Goal: Information Seeking & Learning: Learn about a topic

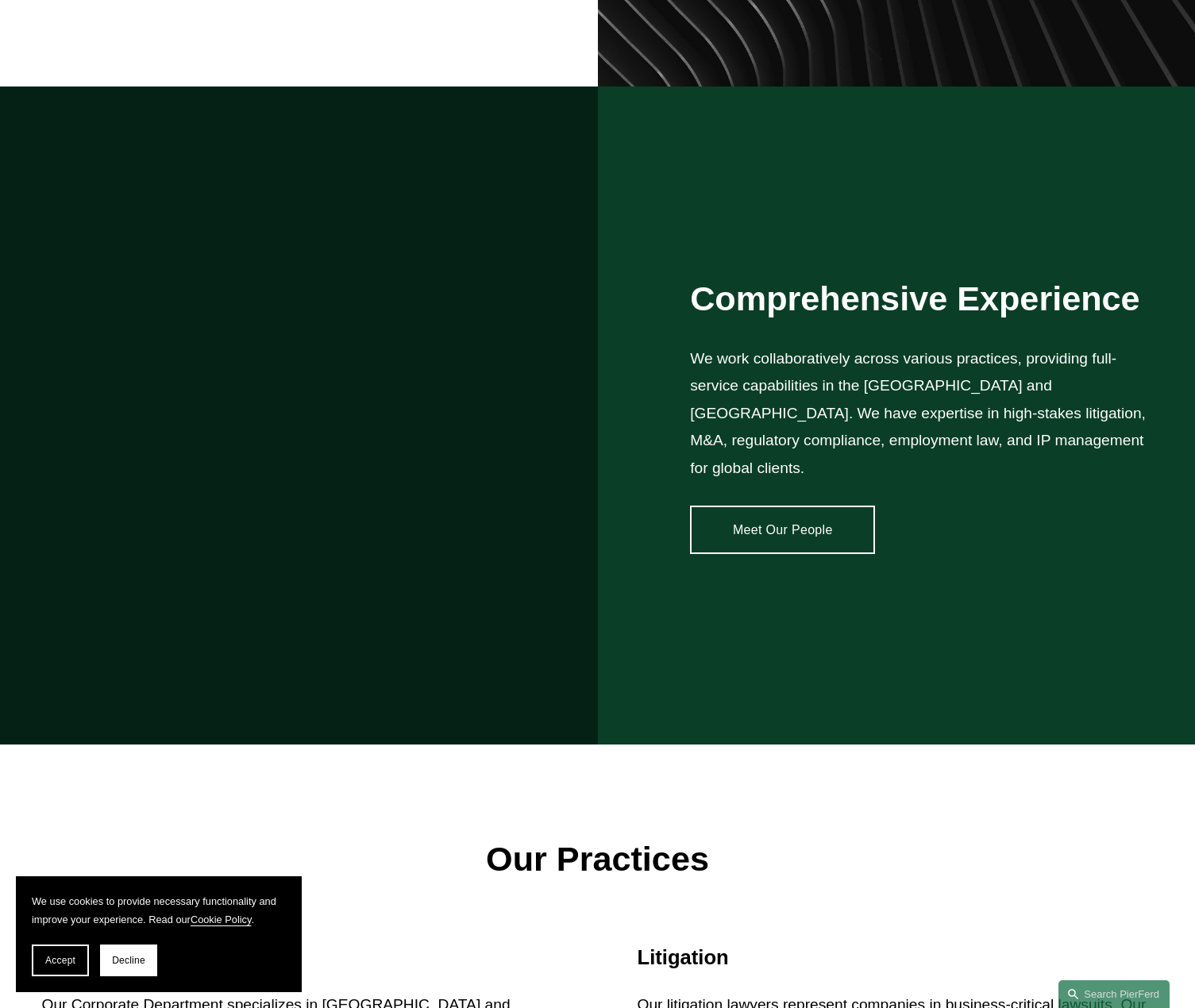
scroll to position [1588, 0]
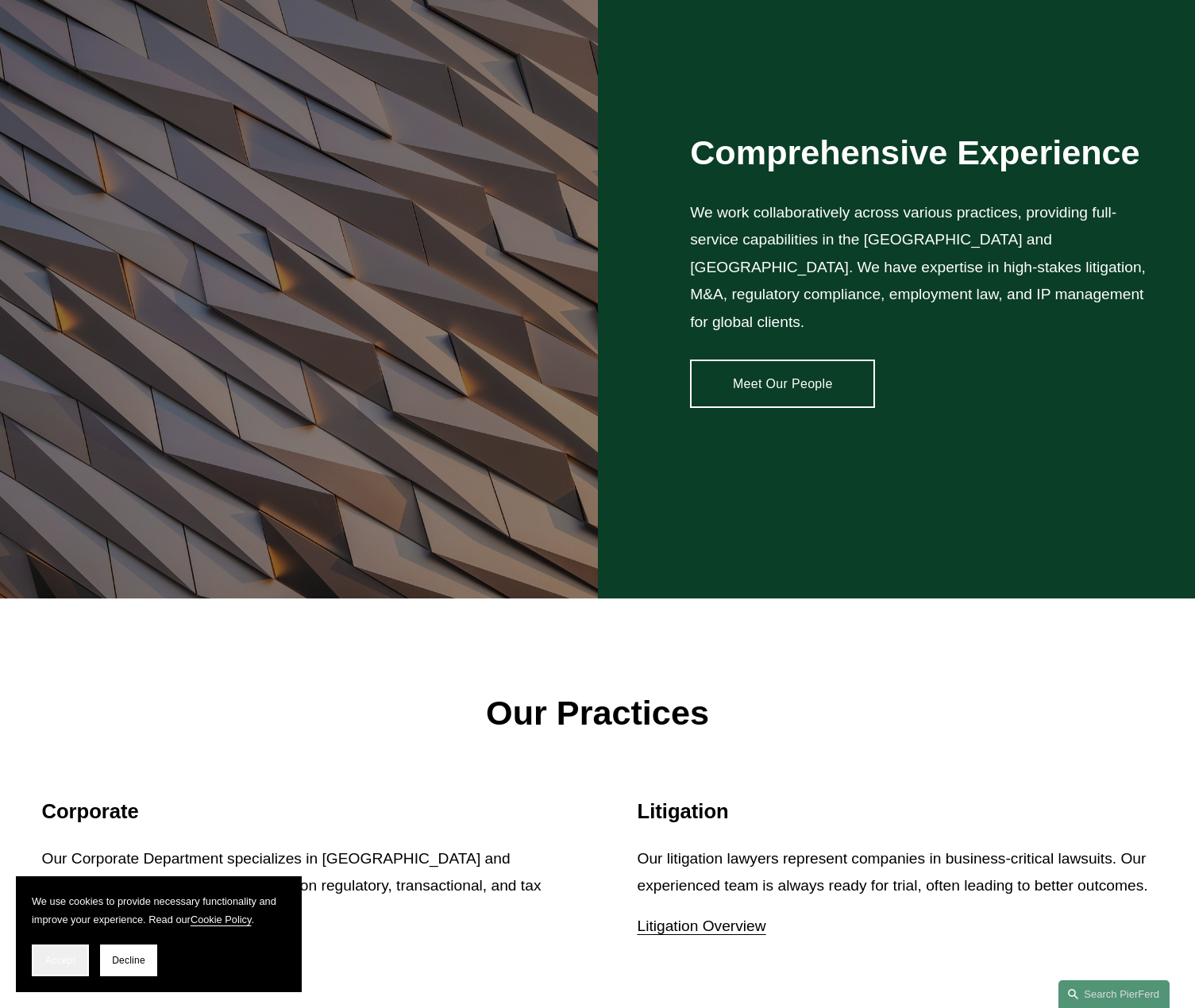
click at [52, 953] on button "Accept" at bounding box center [60, 961] width 57 height 32
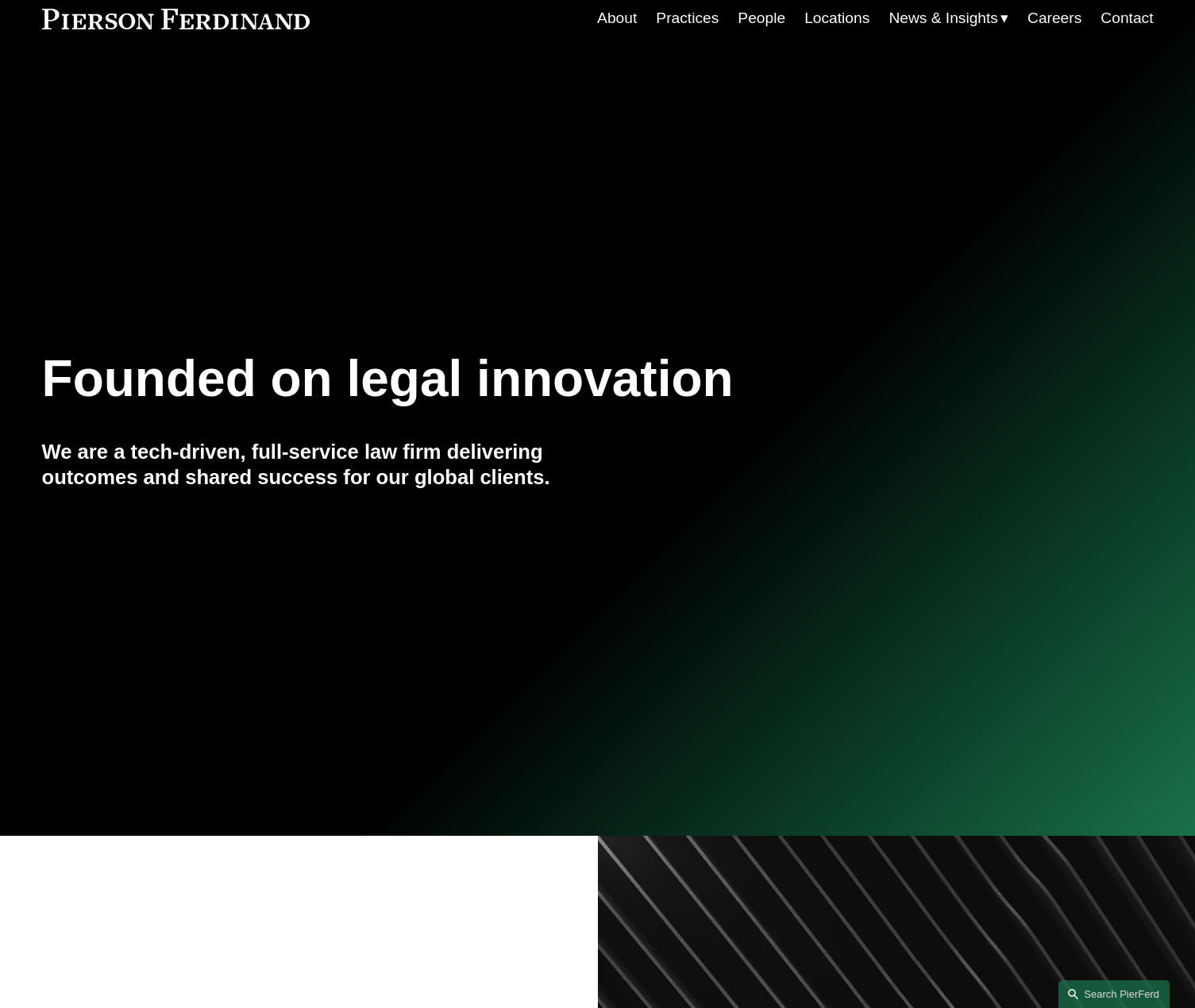
scroll to position [0, 0]
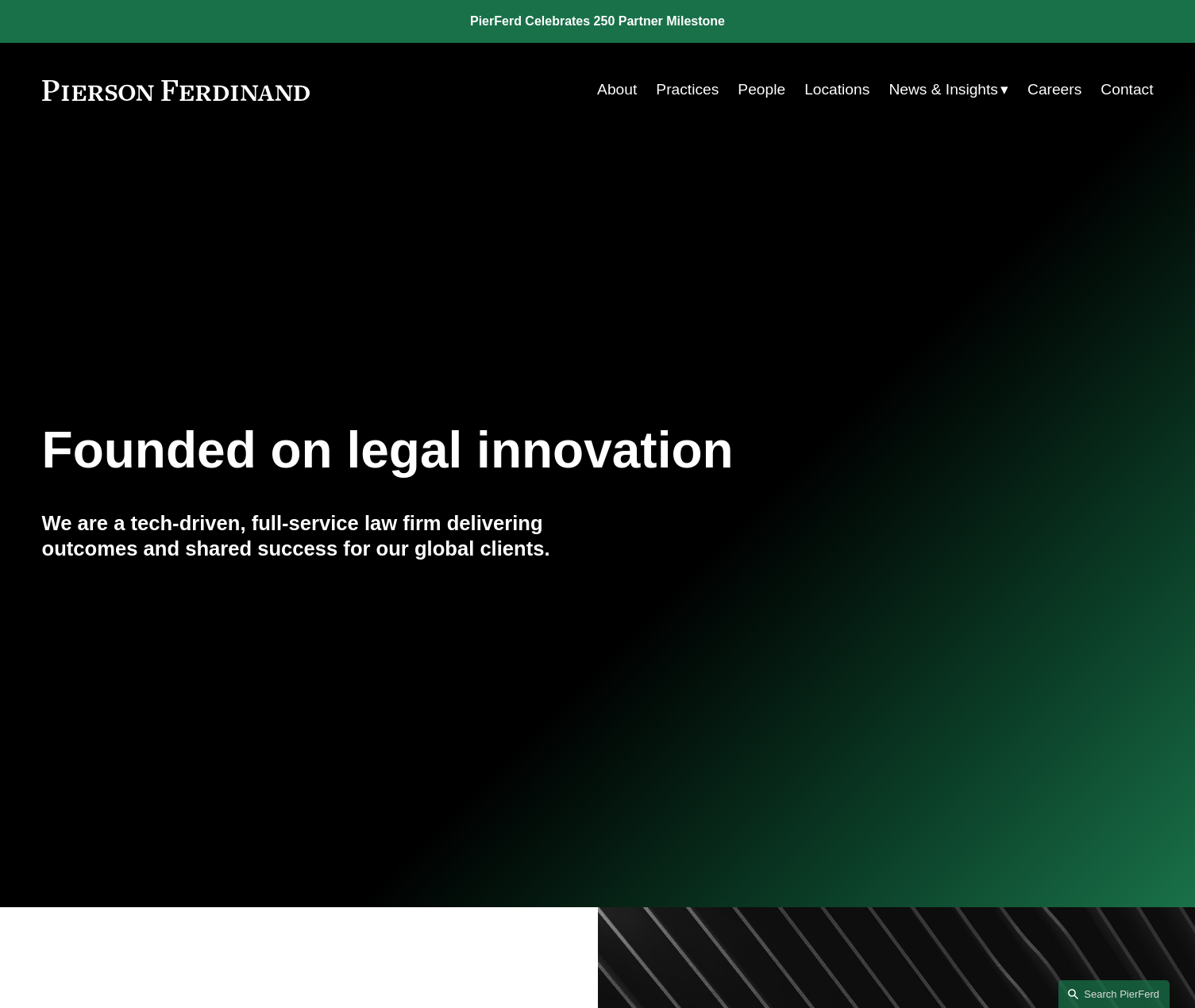
click at [824, 91] on link "Locations" at bounding box center [836, 90] width 65 height 30
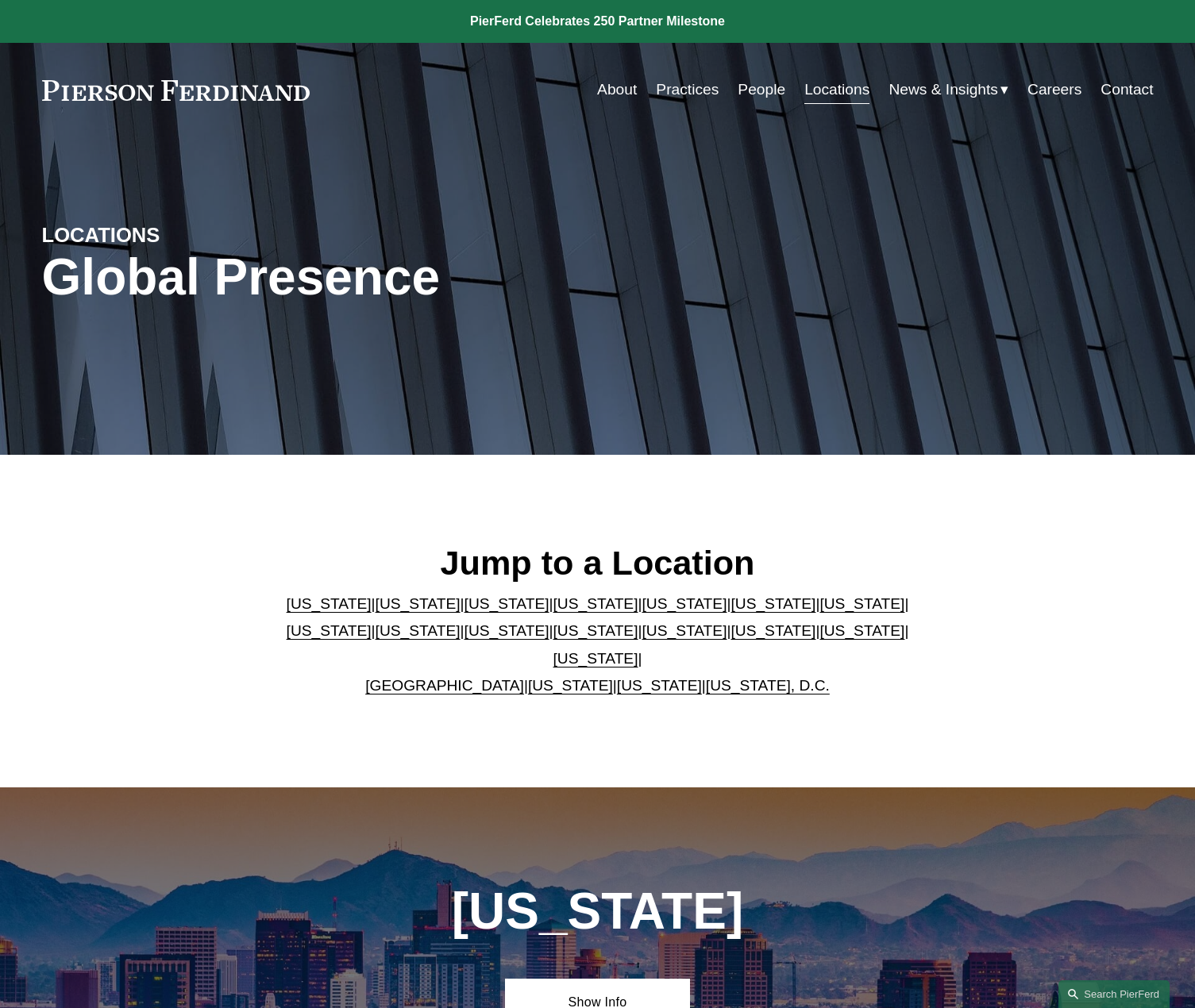
click at [440, 678] on link "United Kingdom" at bounding box center [445, 686] width 159 height 17
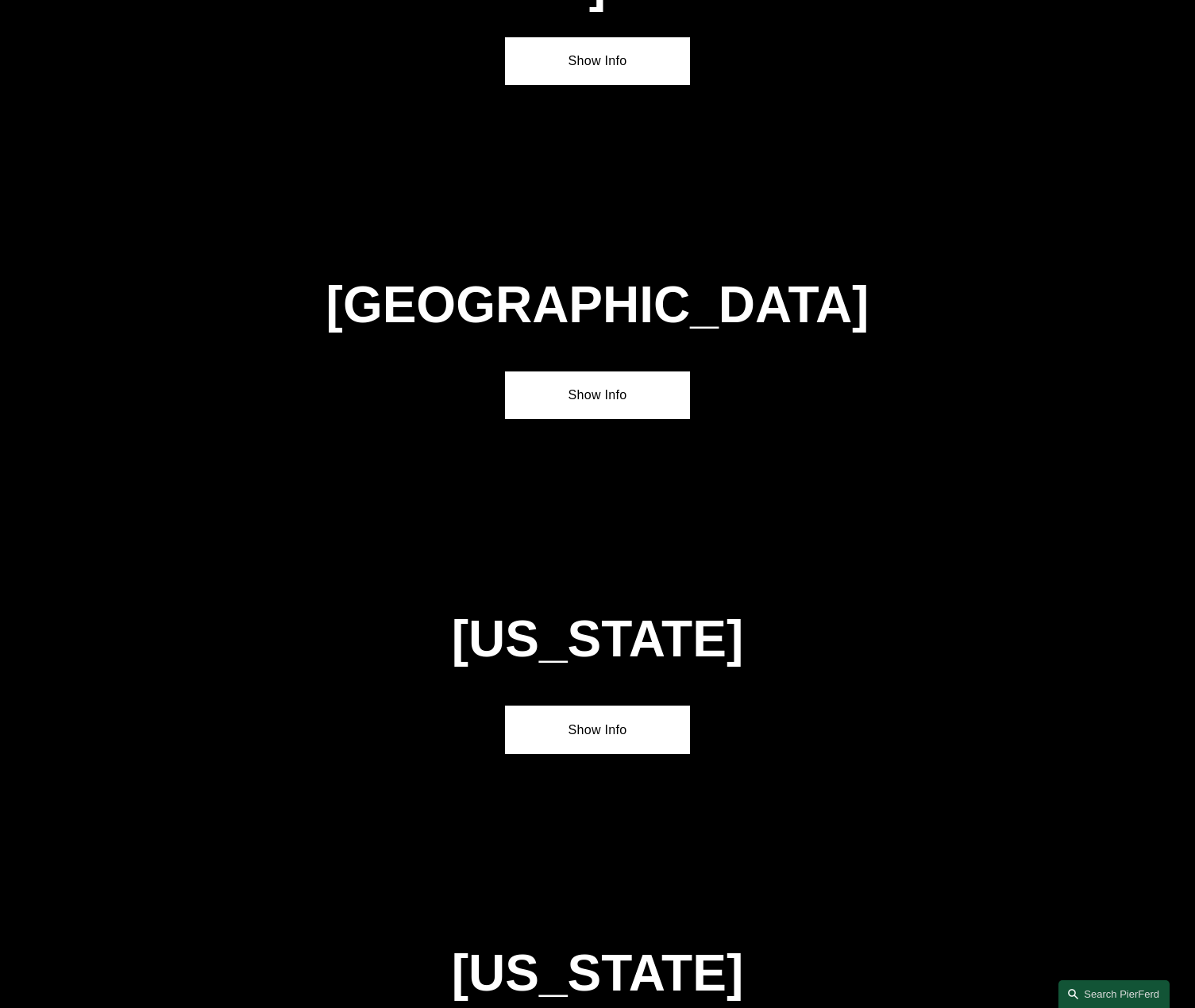
scroll to position [5807, 0]
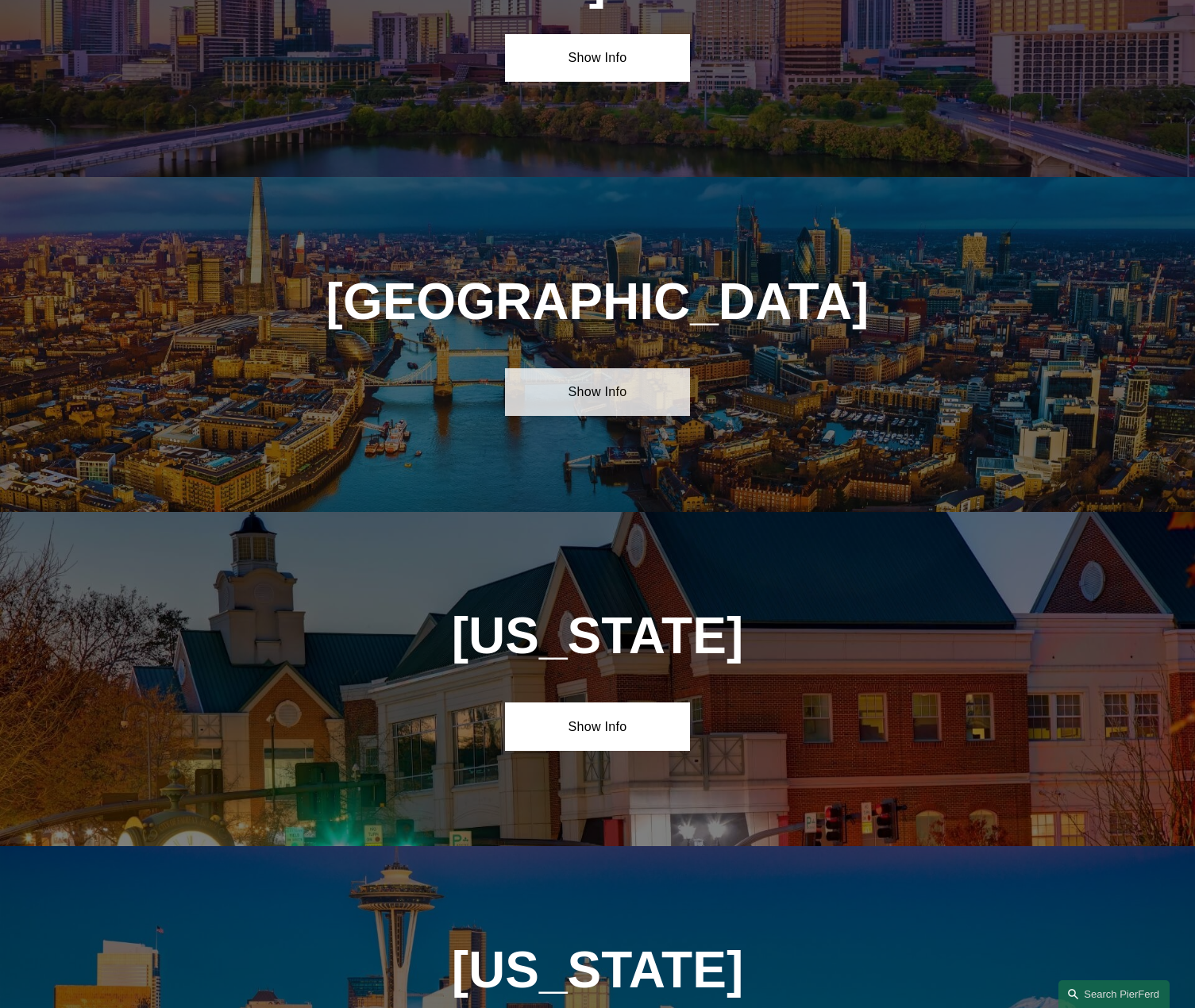
click at [603, 368] on link "Show Info" at bounding box center [598, 392] width 185 height 48
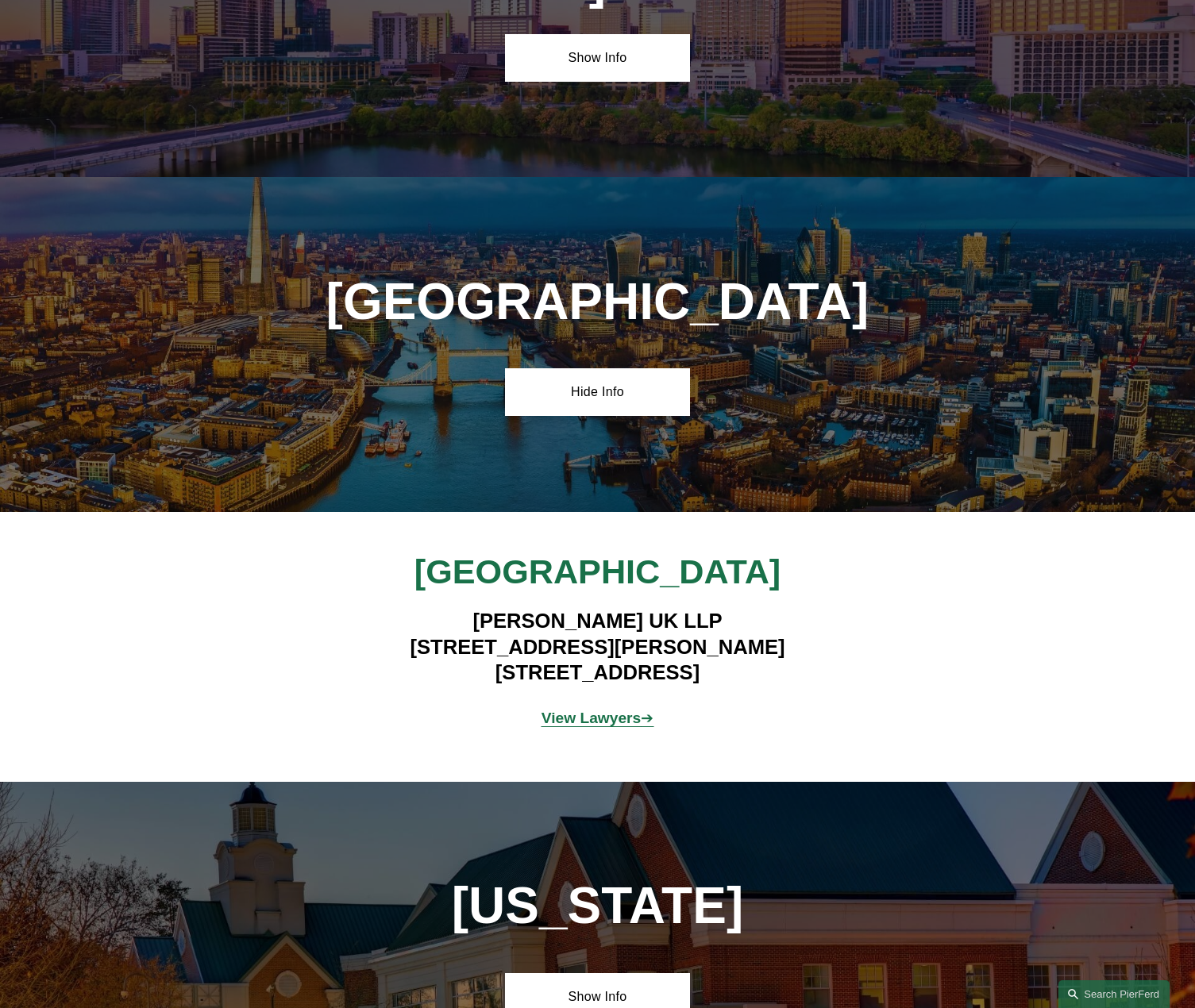
click at [575, 709] on strong "View Lawyers" at bounding box center [591, 717] width 100 height 17
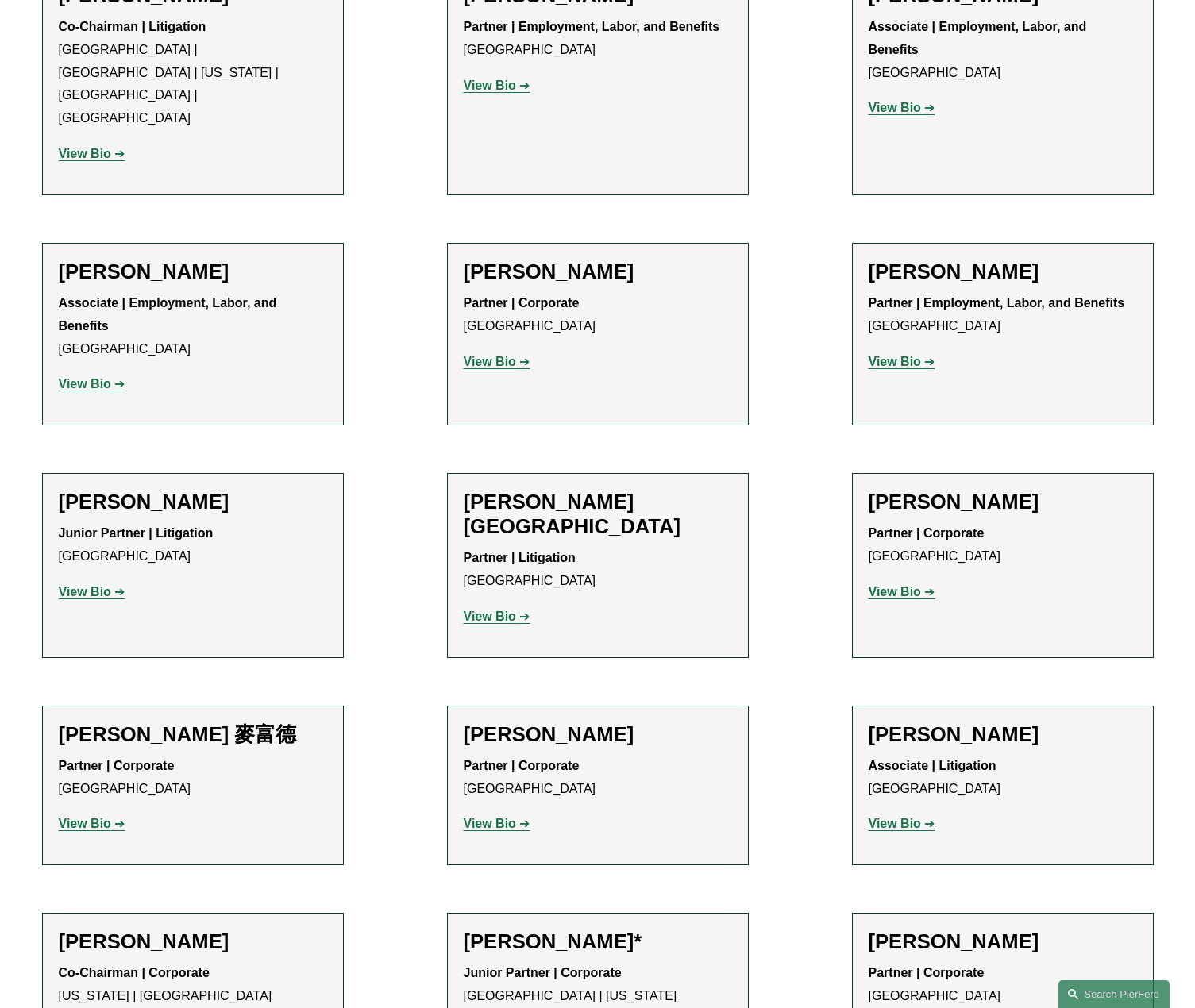
scroll to position [953, 0]
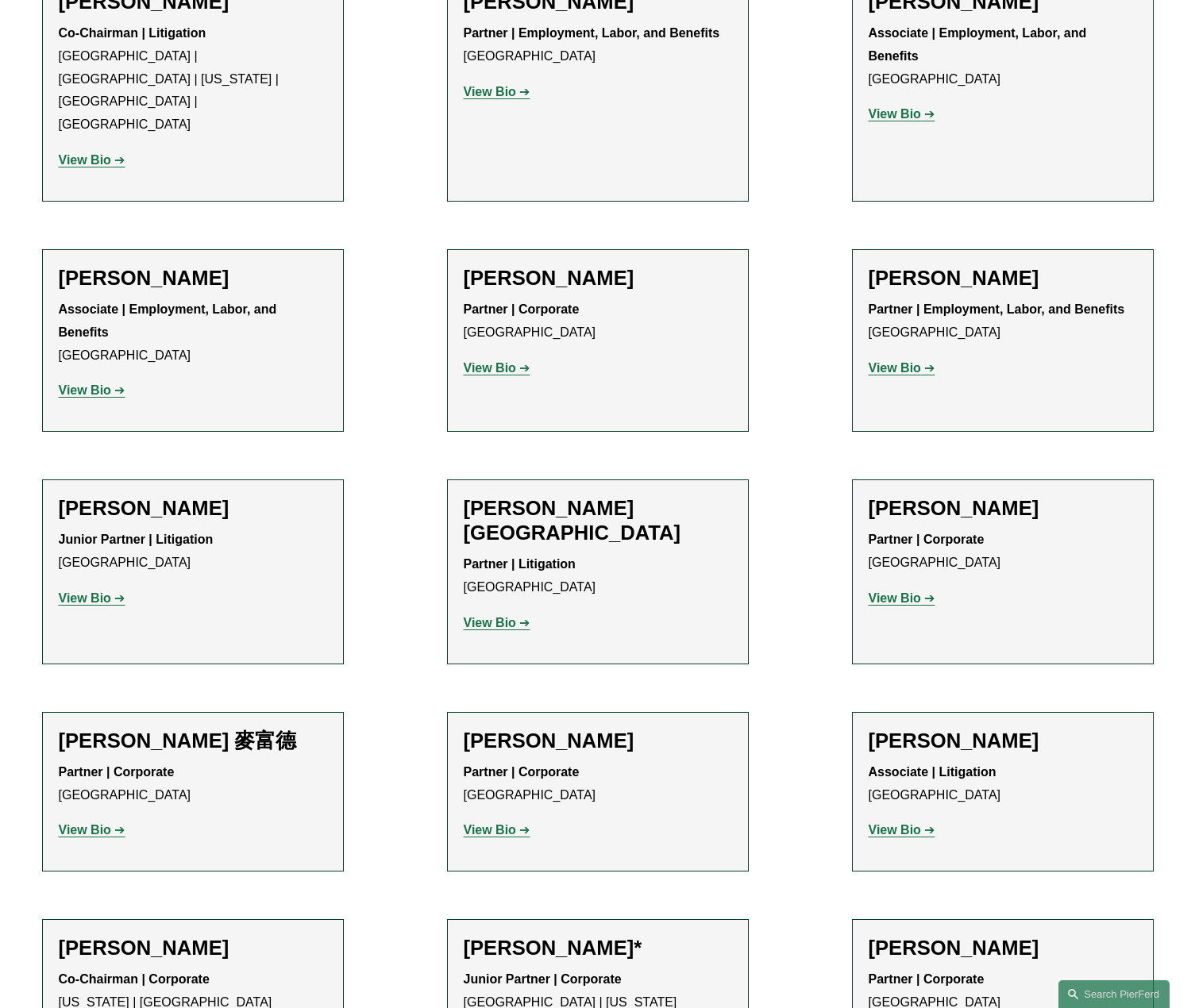
click at [102, 592] on strong "View Bio" at bounding box center [85, 599] width 53 height 14
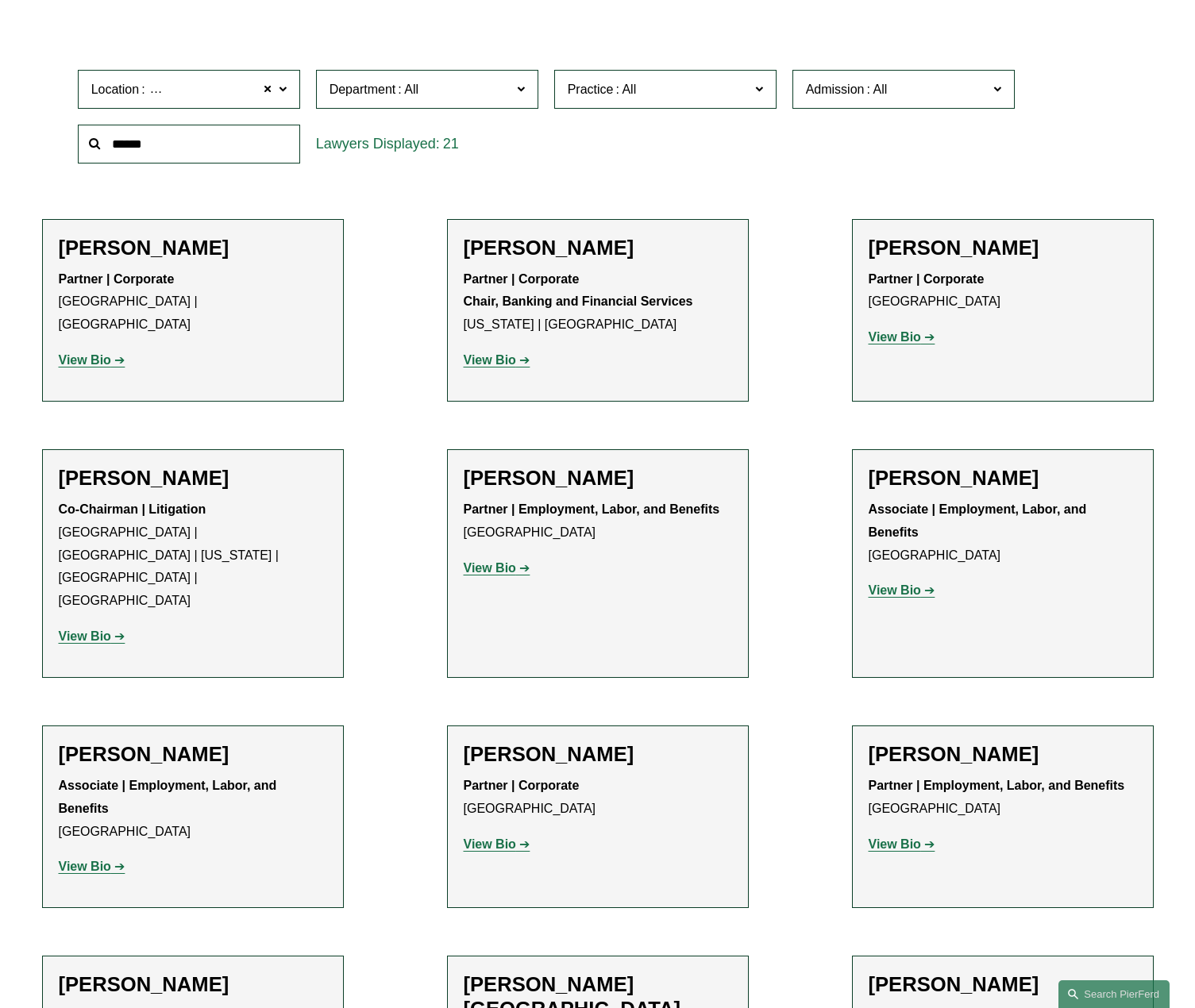
scroll to position [635, 0]
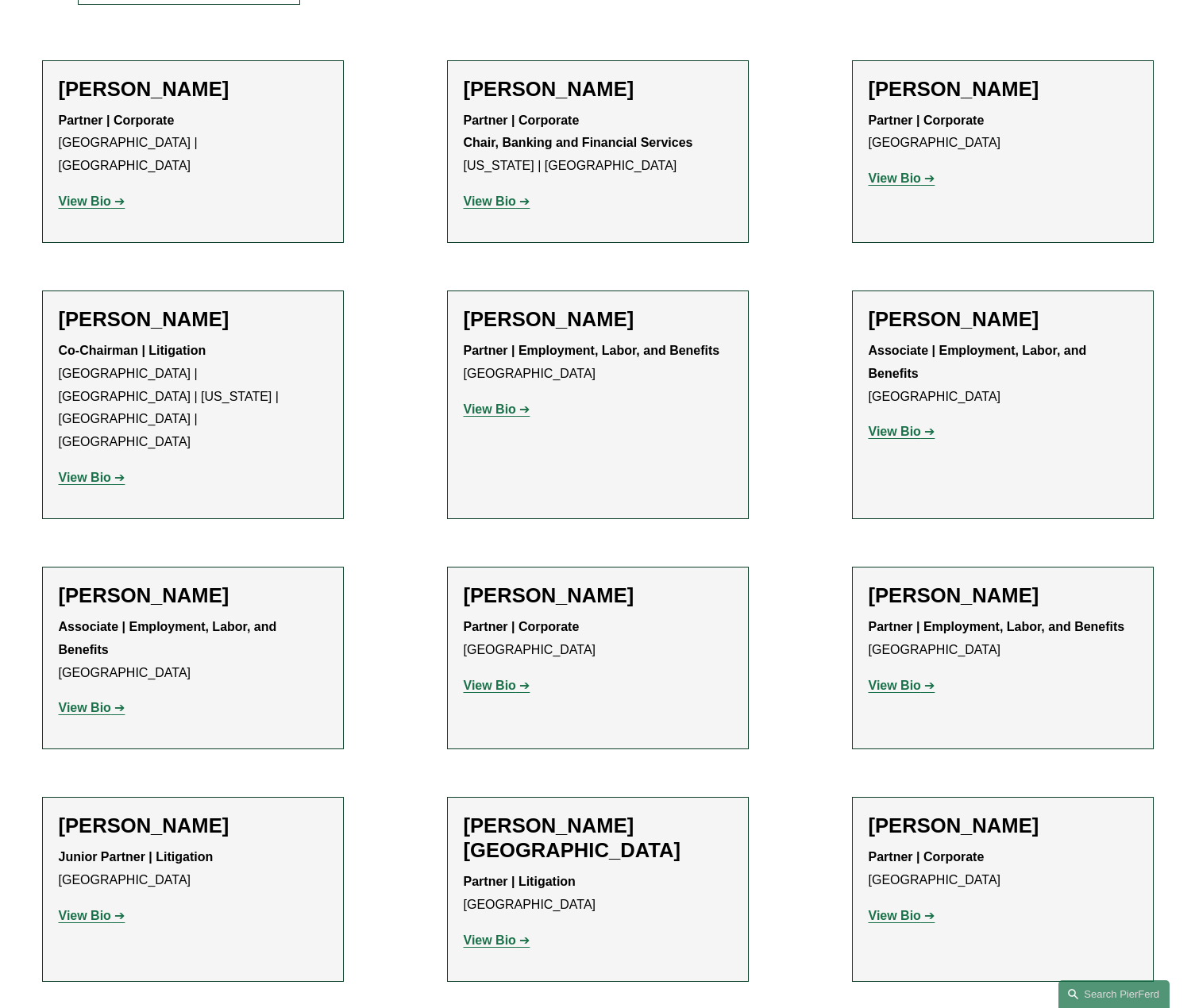
click at [82, 471] on strong "View Bio" at bounding box center [85, 478] width 53 height 14
click at [494, 679] on strong "View Bio" at bounding box center [490, 686] width 53 height 14
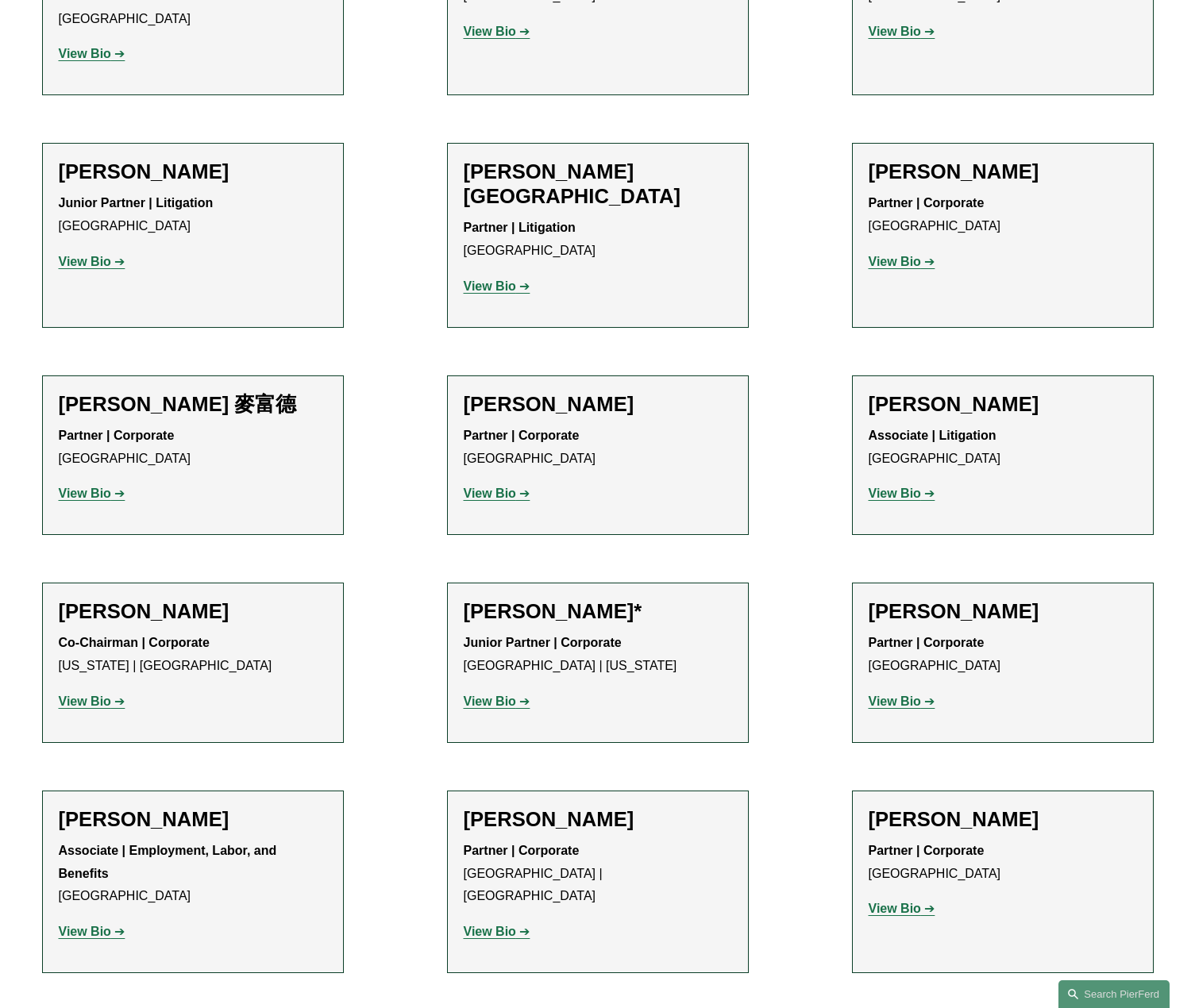
scroll to position [1429, 0]
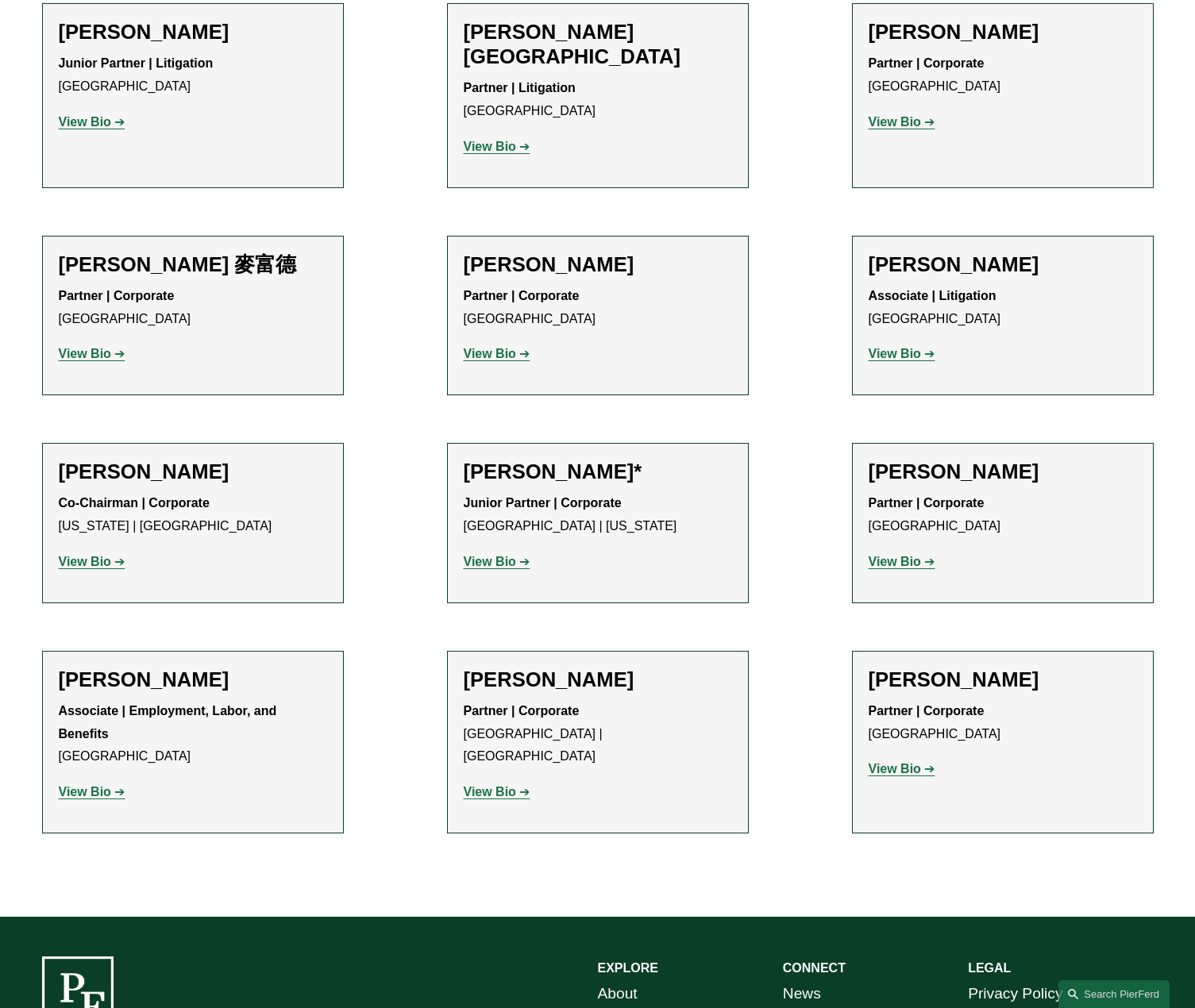
click at [891, 762] on strong "View Bio" at bounding box center [895, 769] width 53 height 14
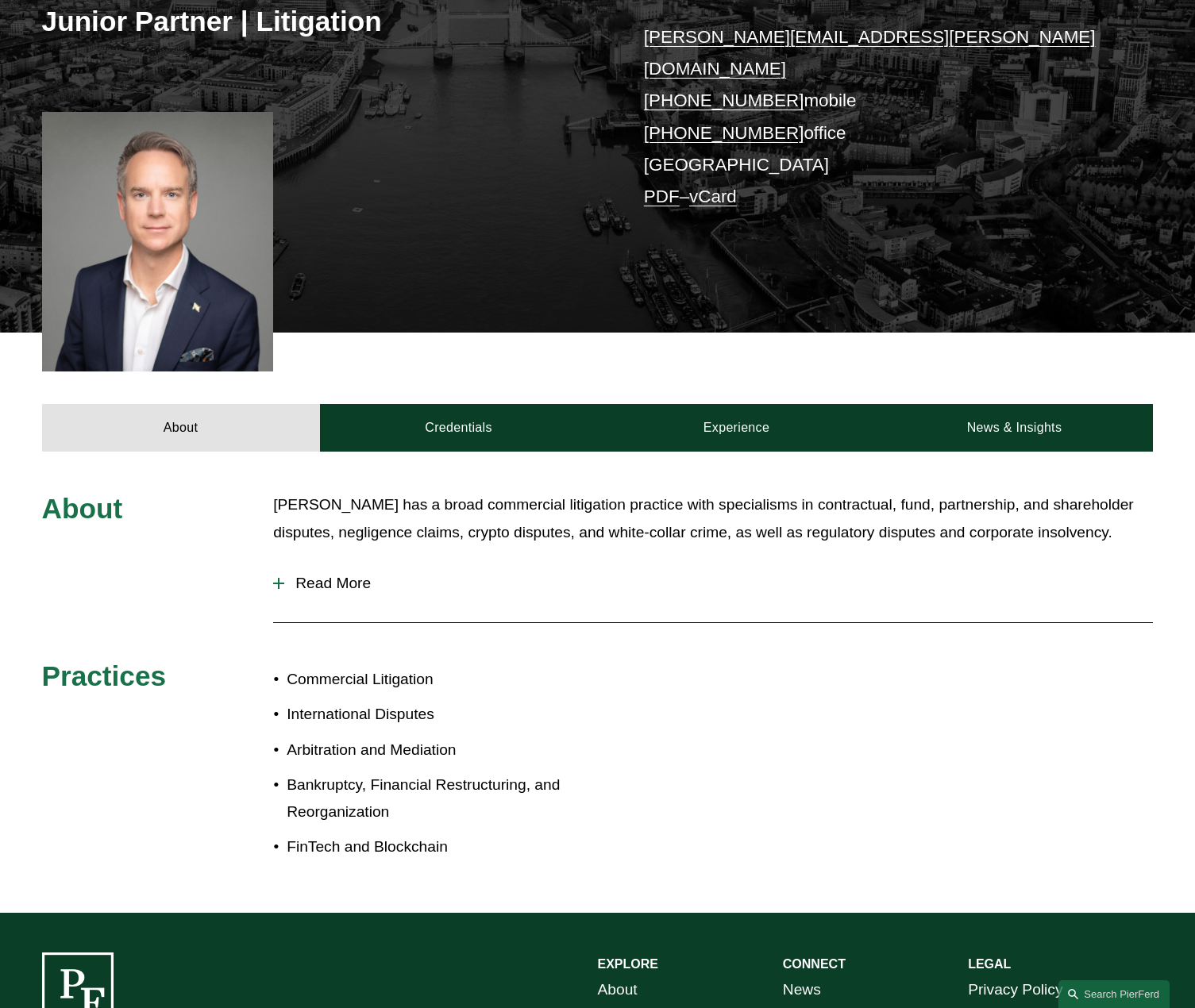
scroll to position [397, 0]
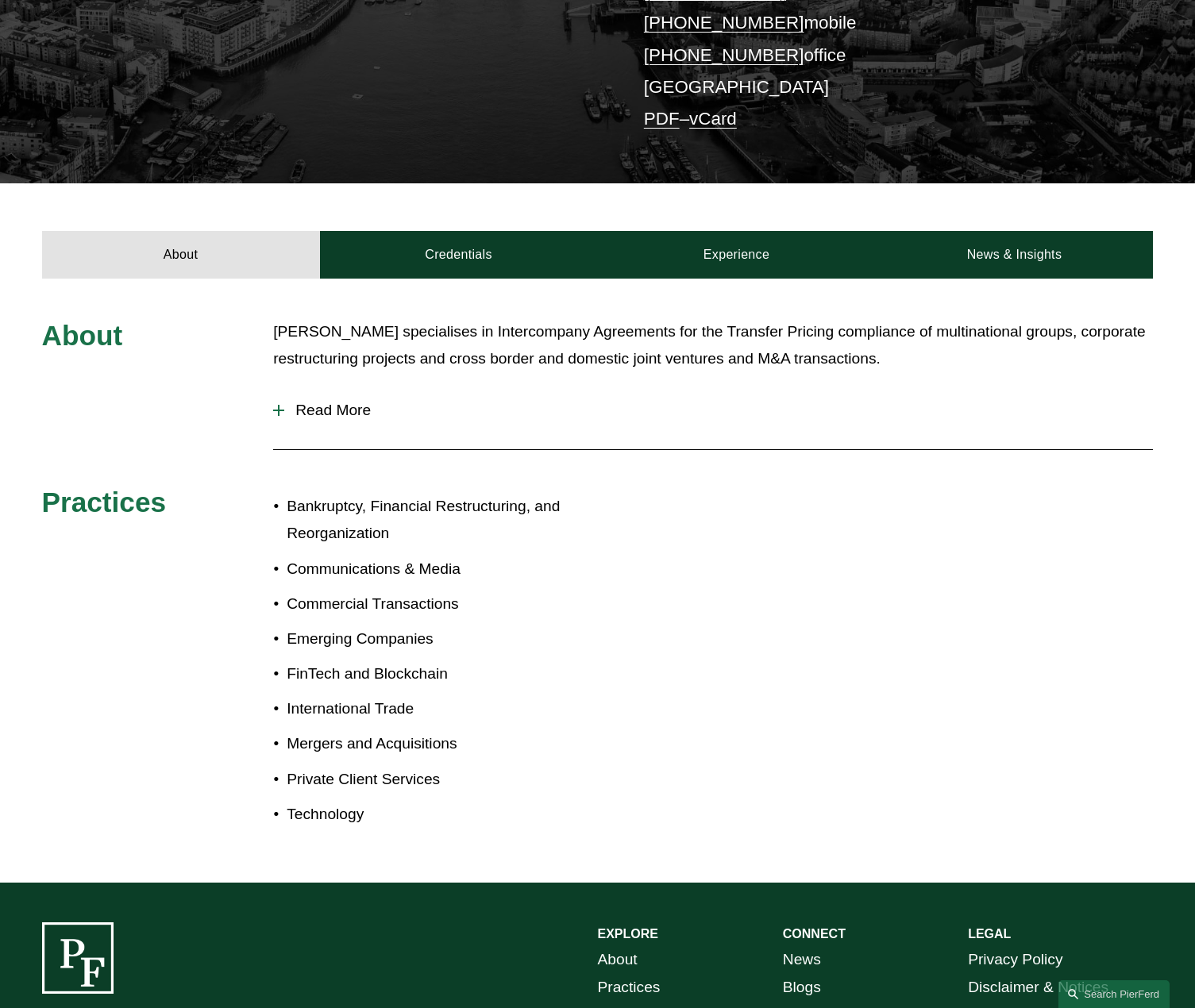
scroll to position [159, 0]
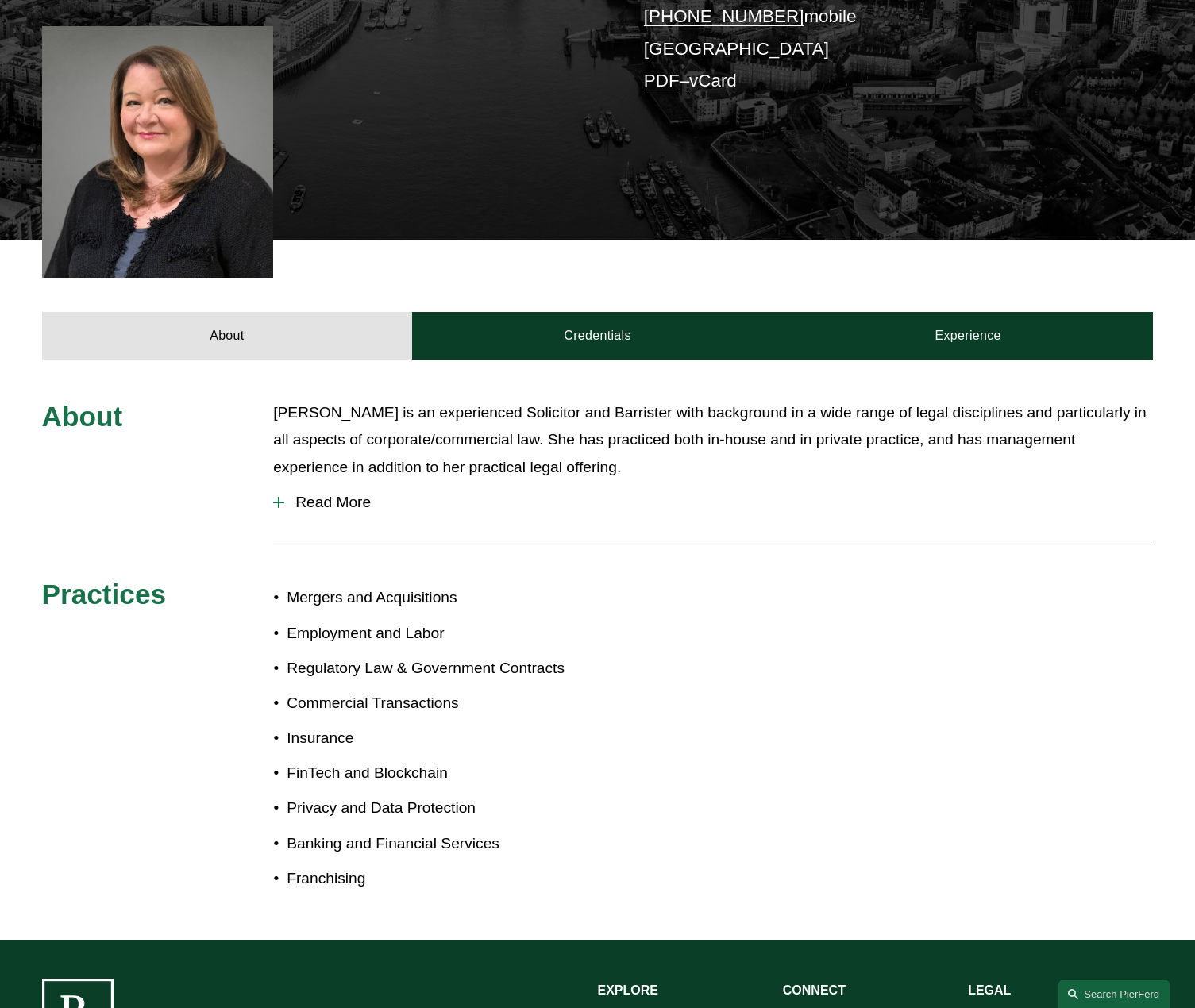
scroll to position [397, 0]
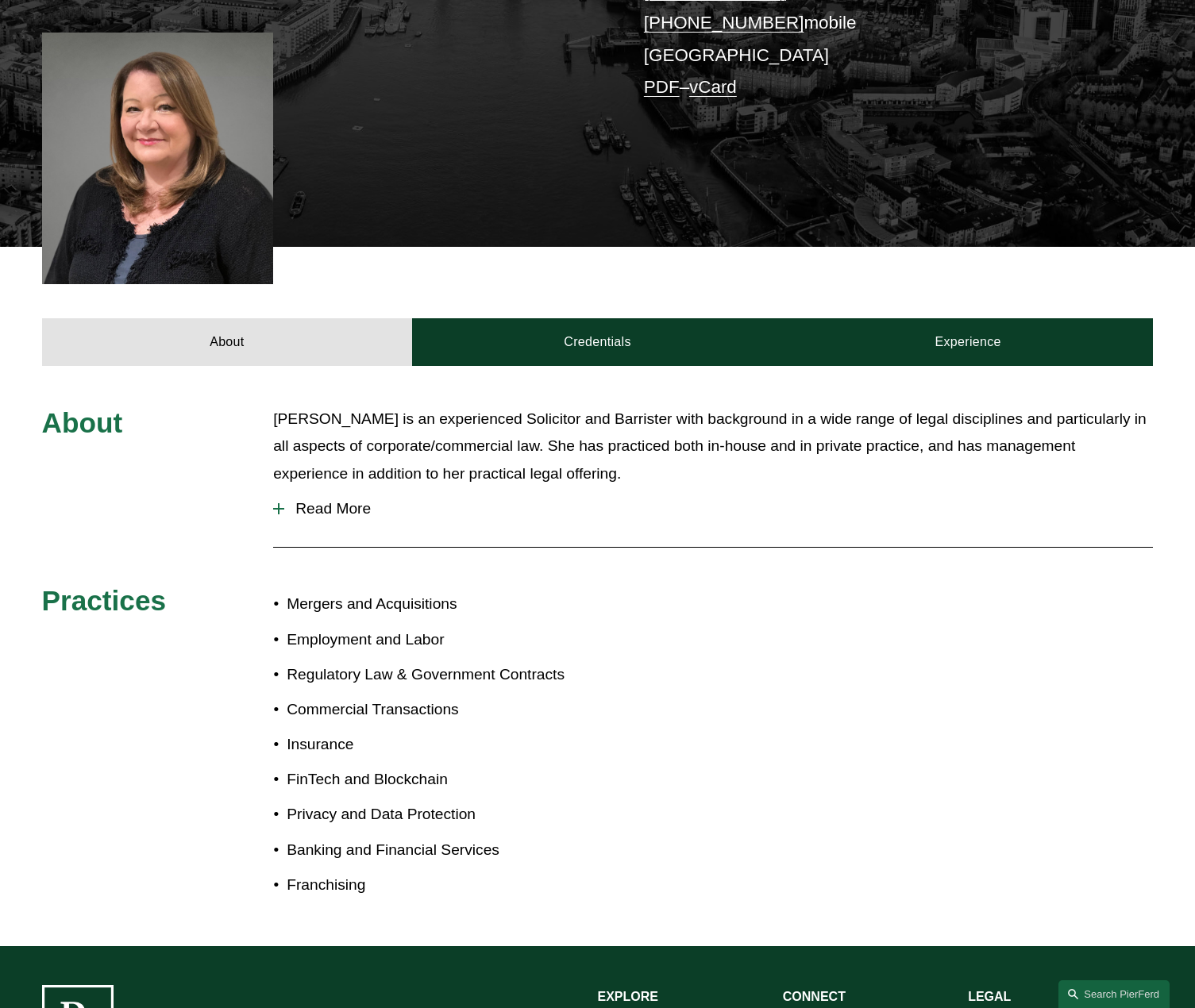
click at [328, 501] on span "Read More" at bounding box center [718, 509] width 869 height 18
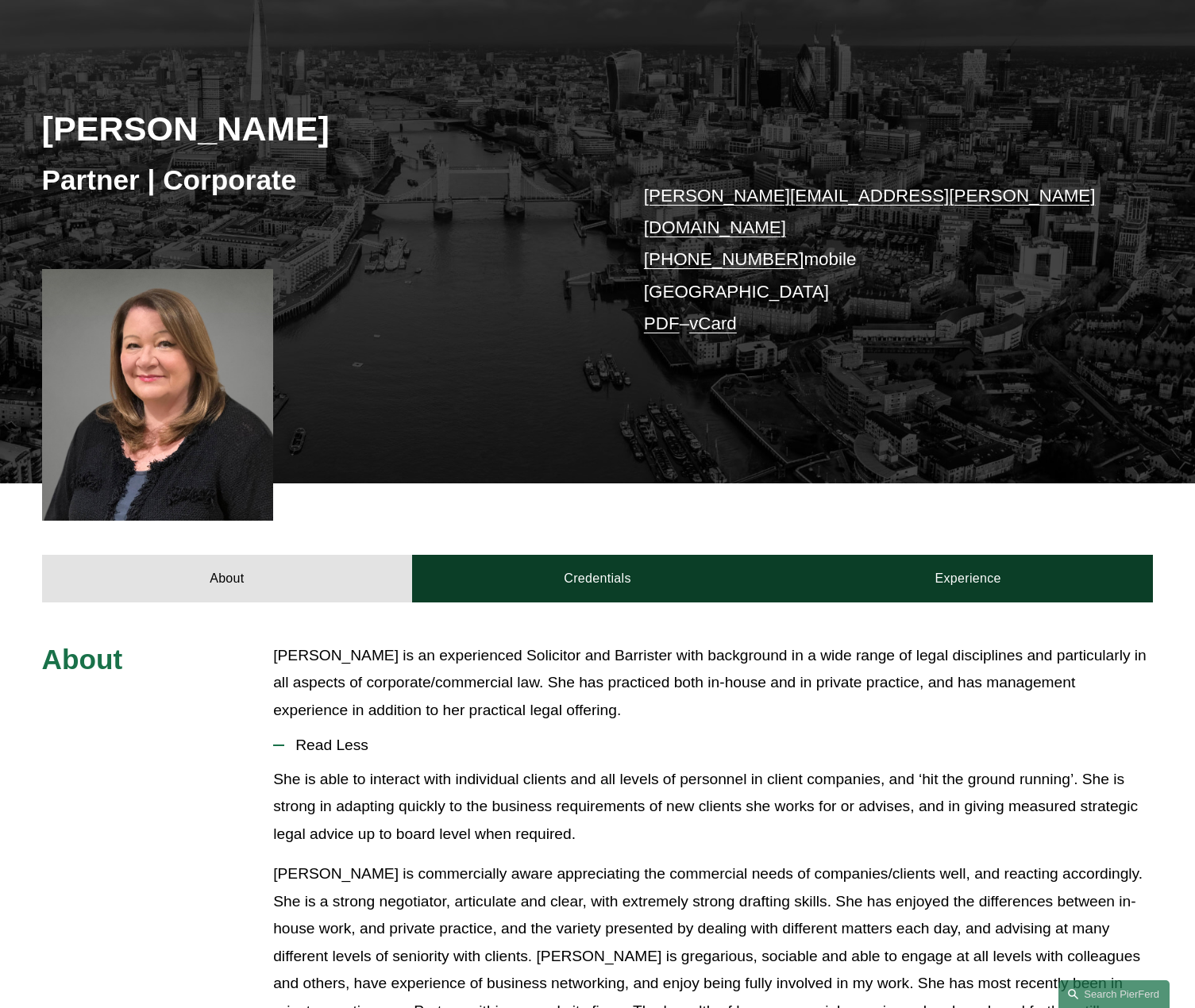
scroll to position [159, 0]
